Goal: Information Seeking & Learning: Learn about a topic

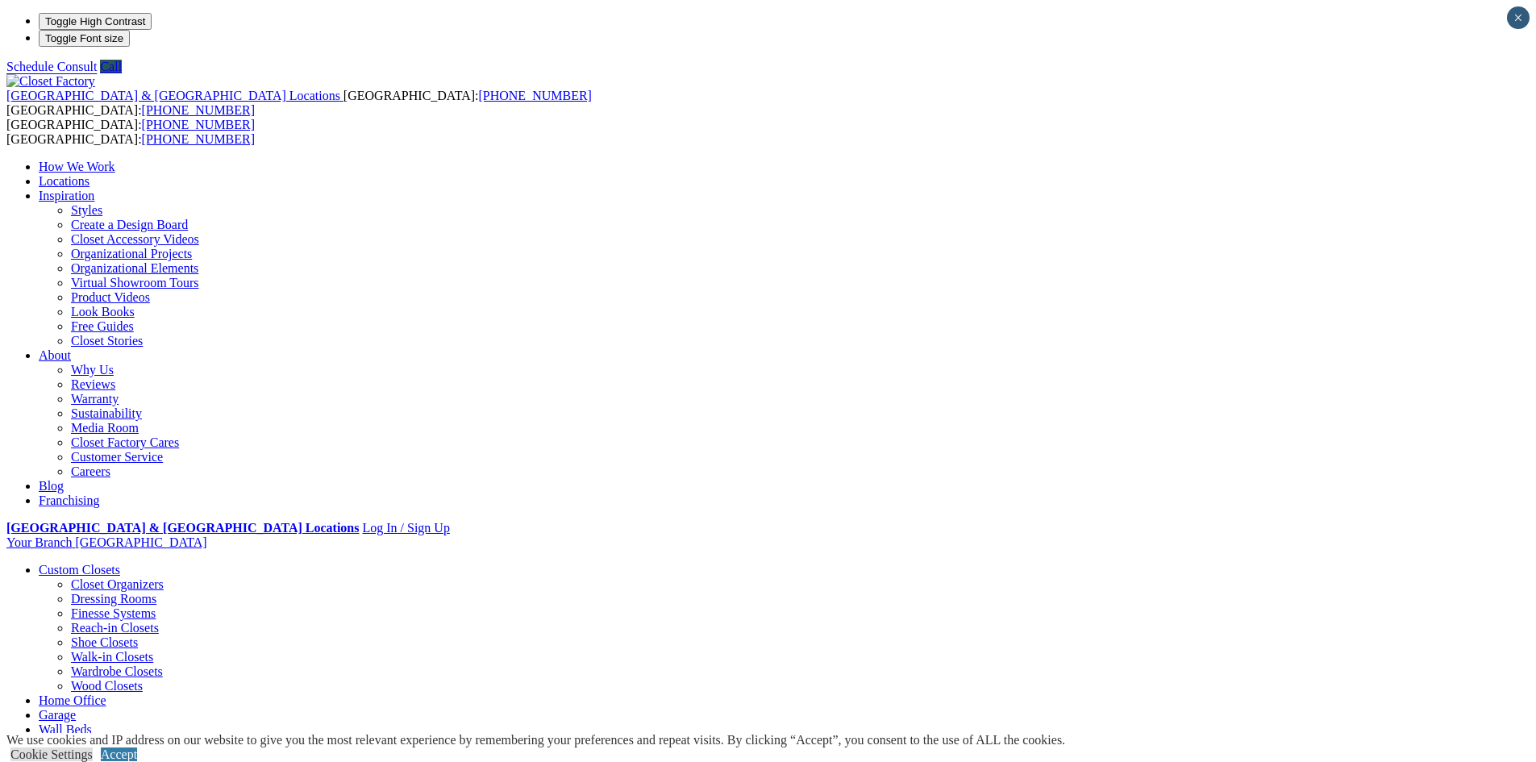
click at [1358, 535] on li "Your Branch Hampton Roads ZIP code *" at bounding box center [767, 542] width 1523 height 15
click at [153, 652] on link "Walk-in Closets" at bounding box center [112, 659] width 82 height 14
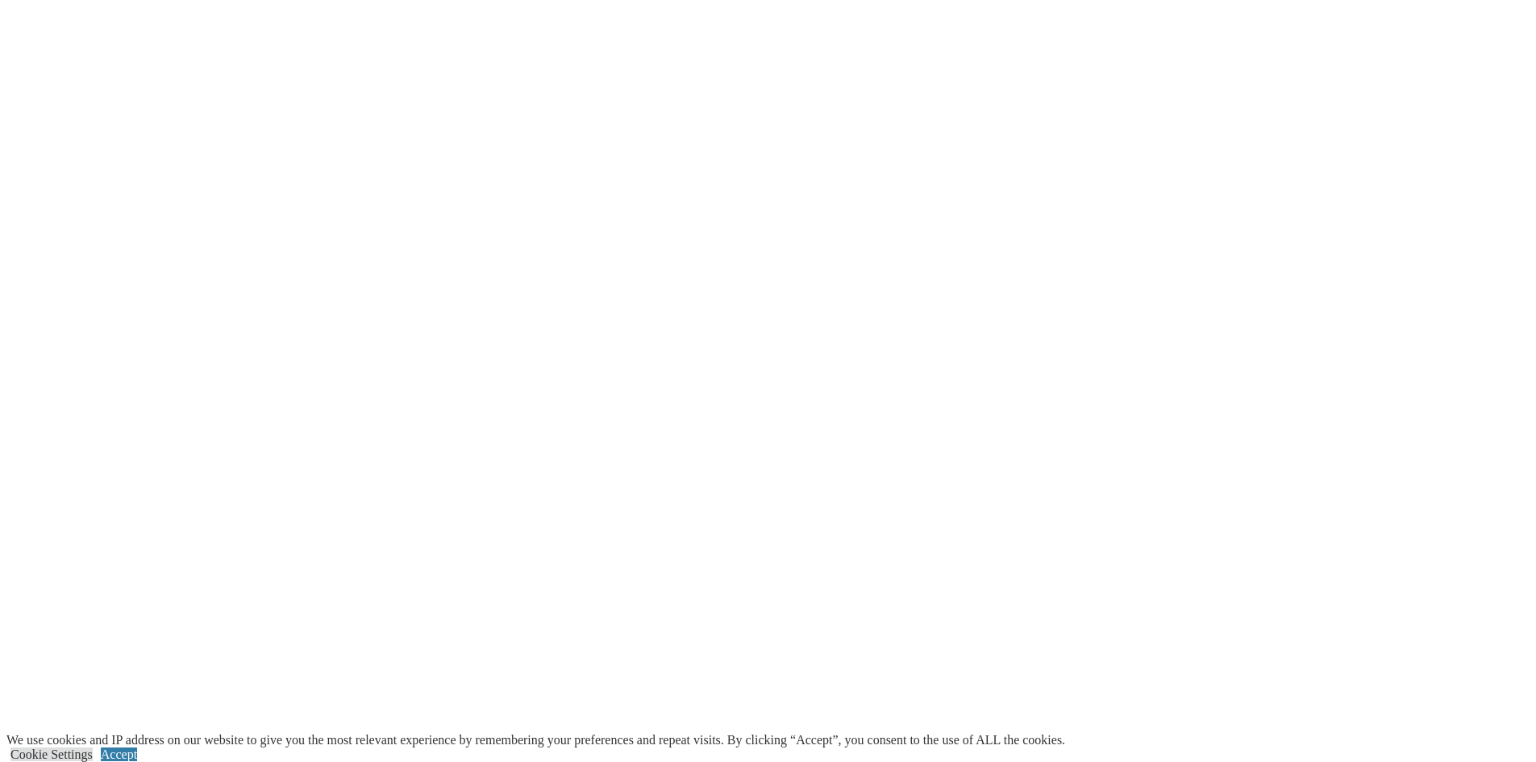
scroll to position [2982, 0]
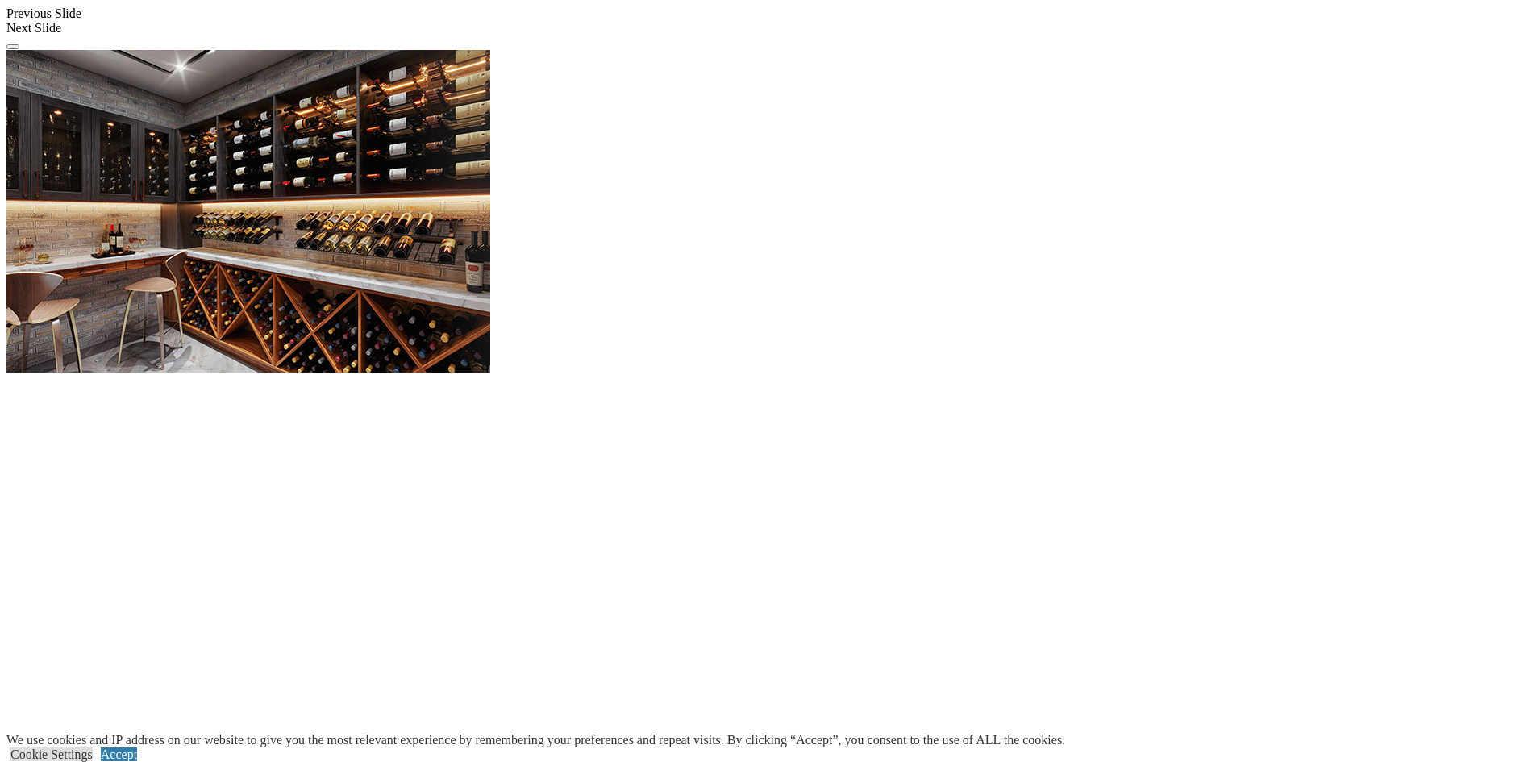
scroll to position [1451, 0]
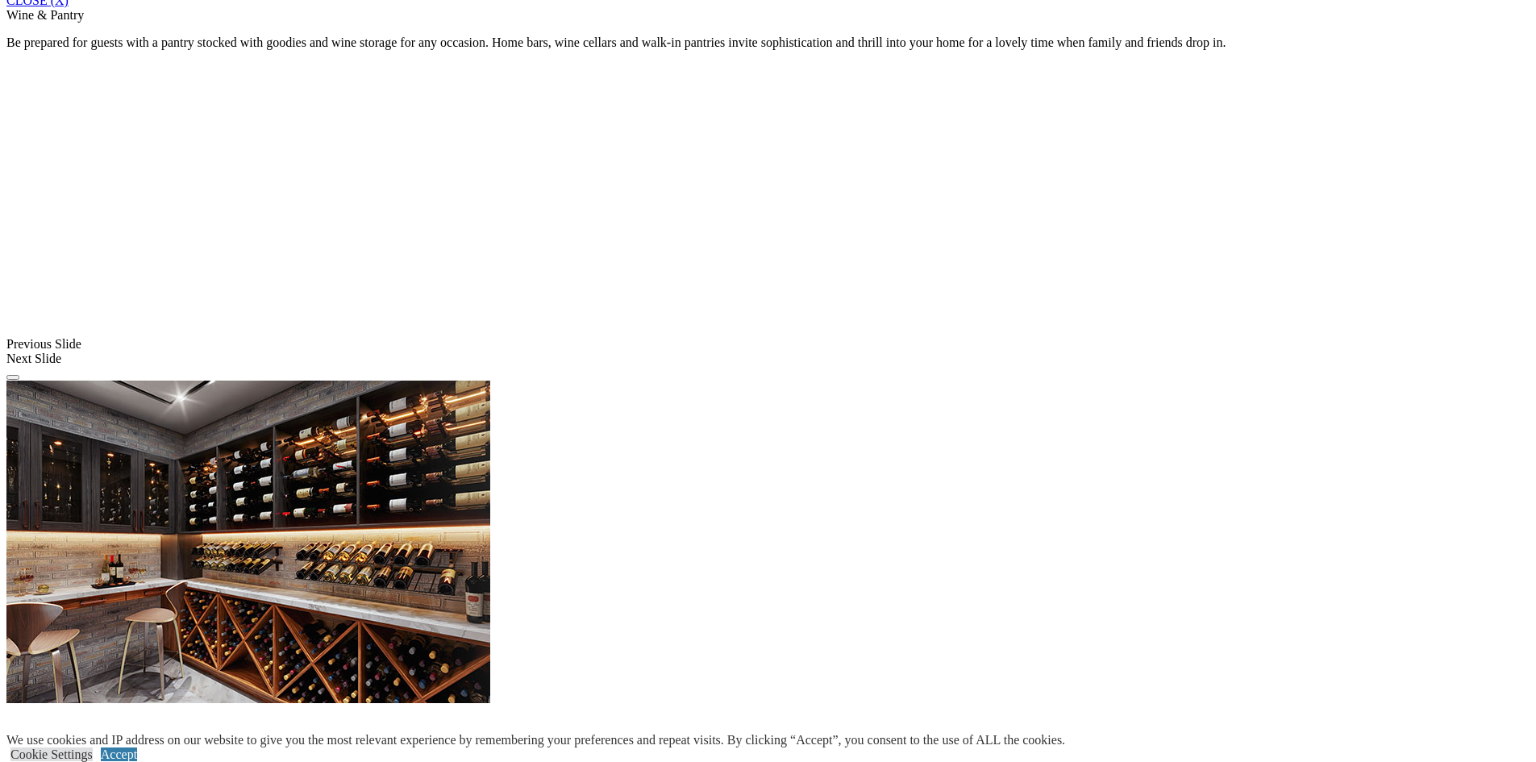
scroll to position [1129, 0]
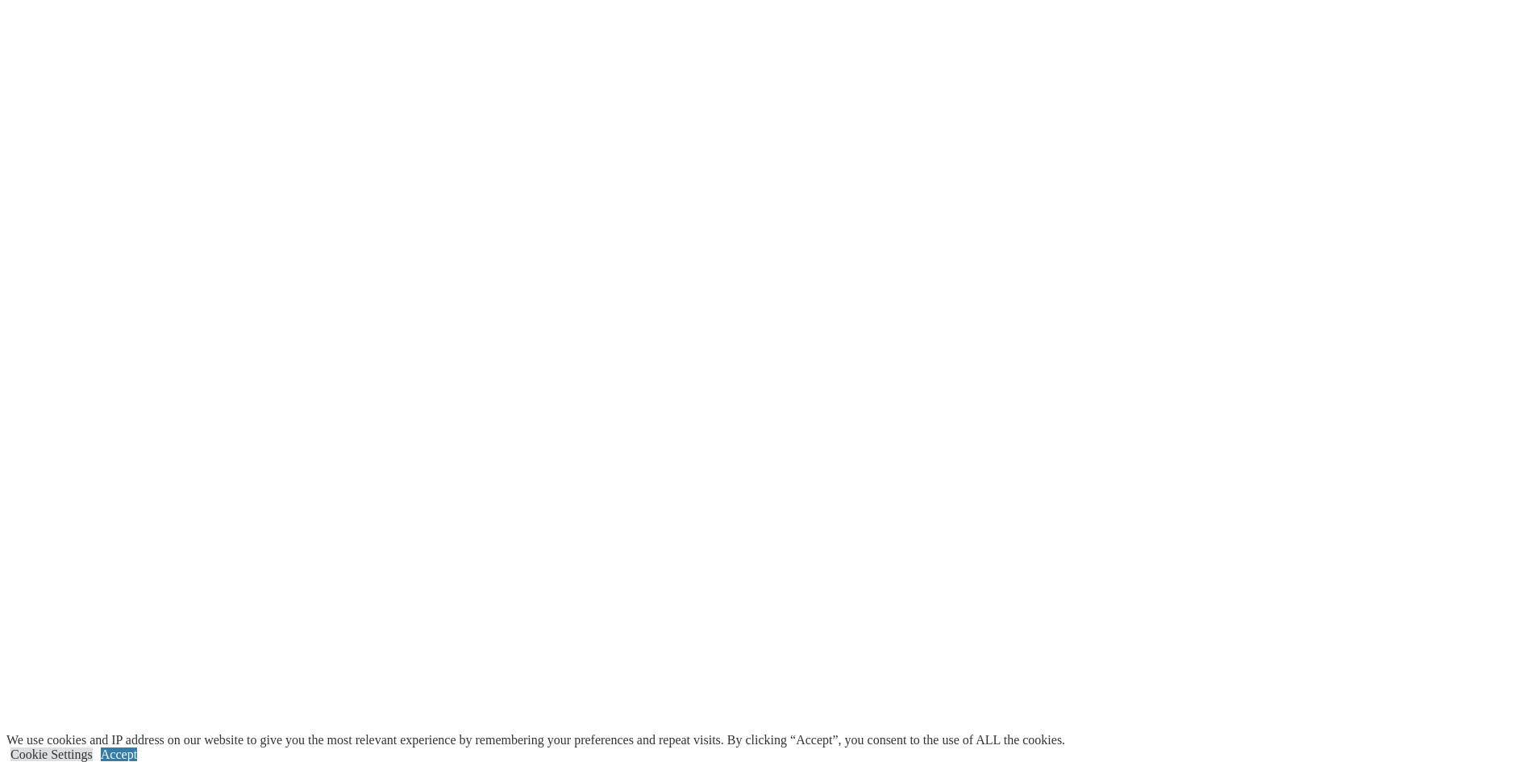
scroll to position [1532, 0]
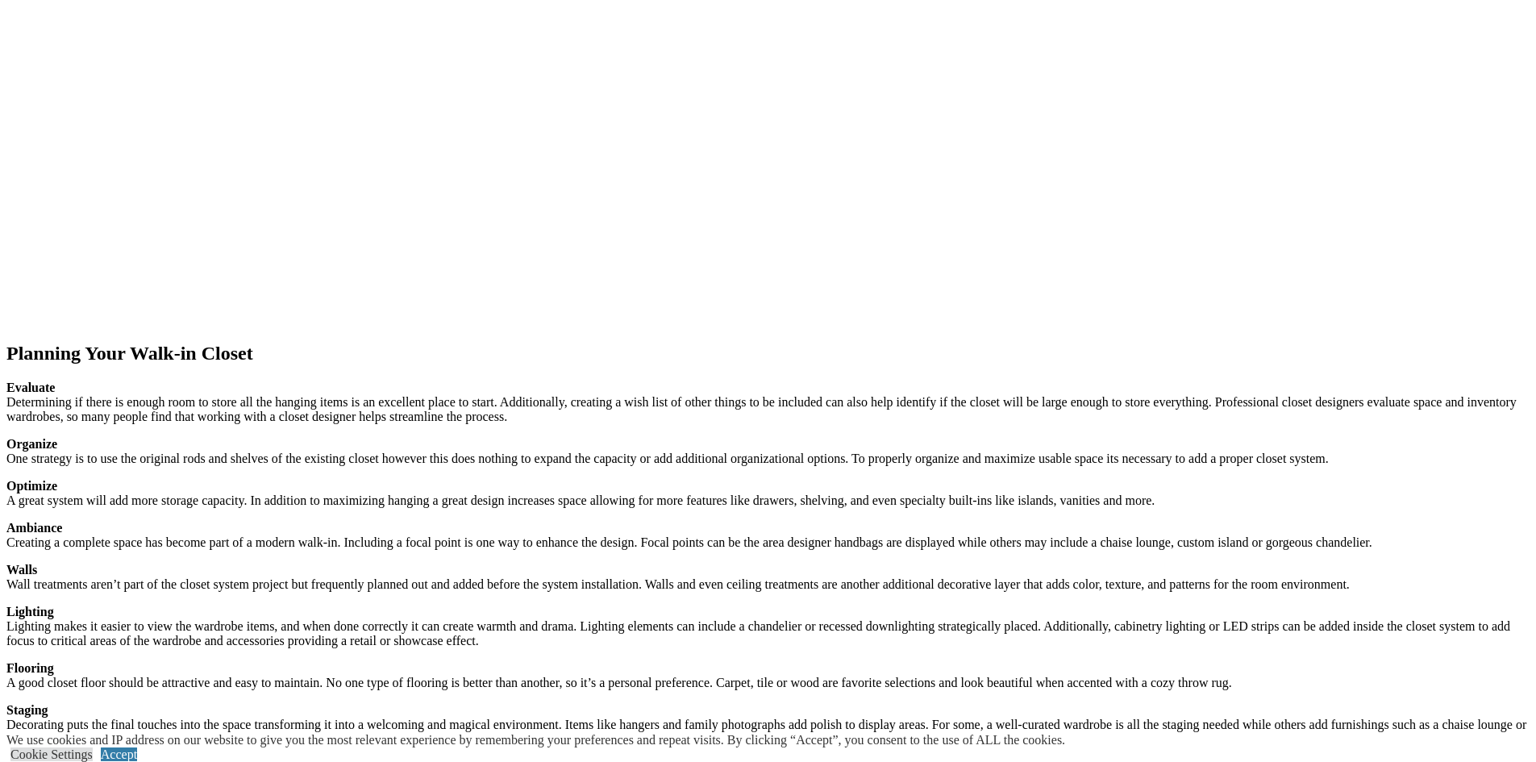
scroll to position [1820, 0]
